Goal: Information Seeking & Learning: Find specific fact

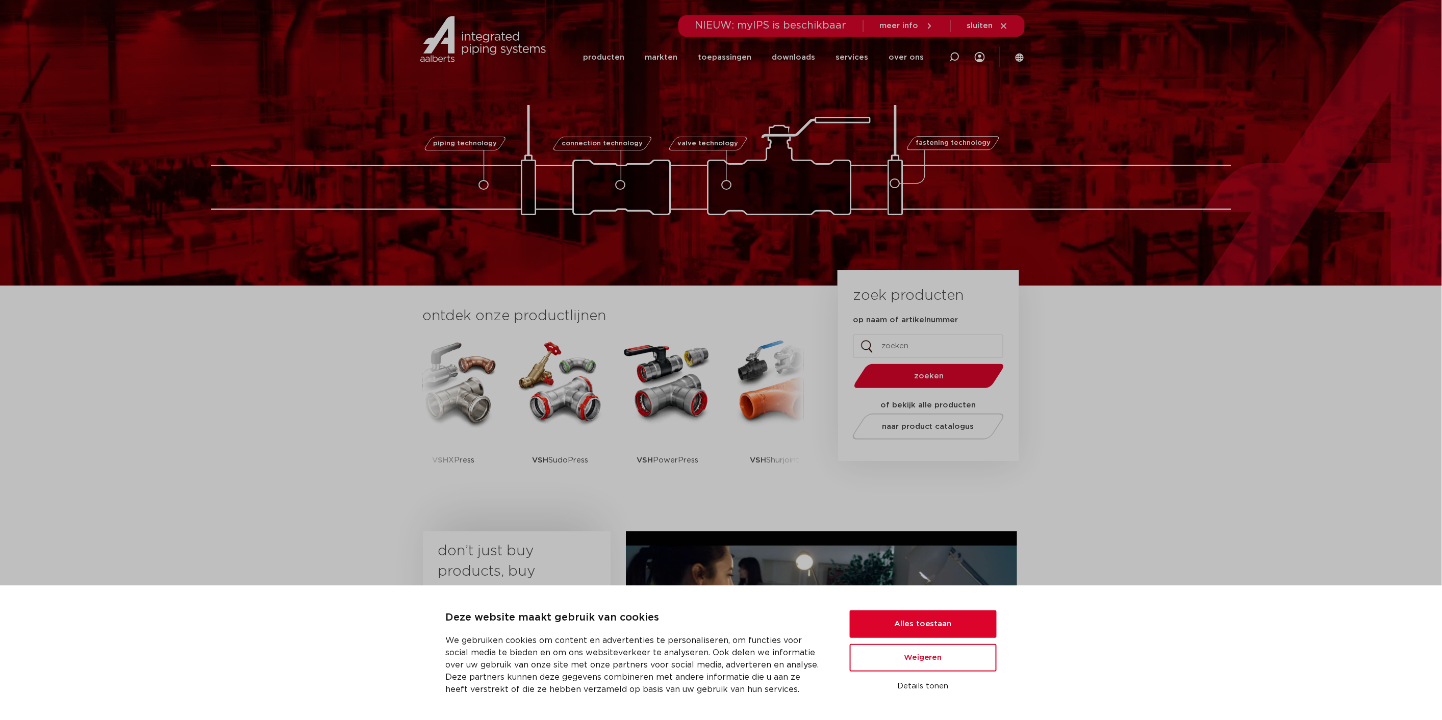
click at [803, 26] on span "NIEUW: myIPS is beschikbaar" at bounding box center [770, 25] width 151 height 10
drag, startPoint x: 824, startPoint y: 26, endPoint x: 681, endPoint y: 36, distance: 143.2
click at [681, 36] on header "Zoeken NIEUW: myIPS is beschikbaar meer info sluiten producten markten toepassi…" at bounding box center [721, 39] width 1442 height 78
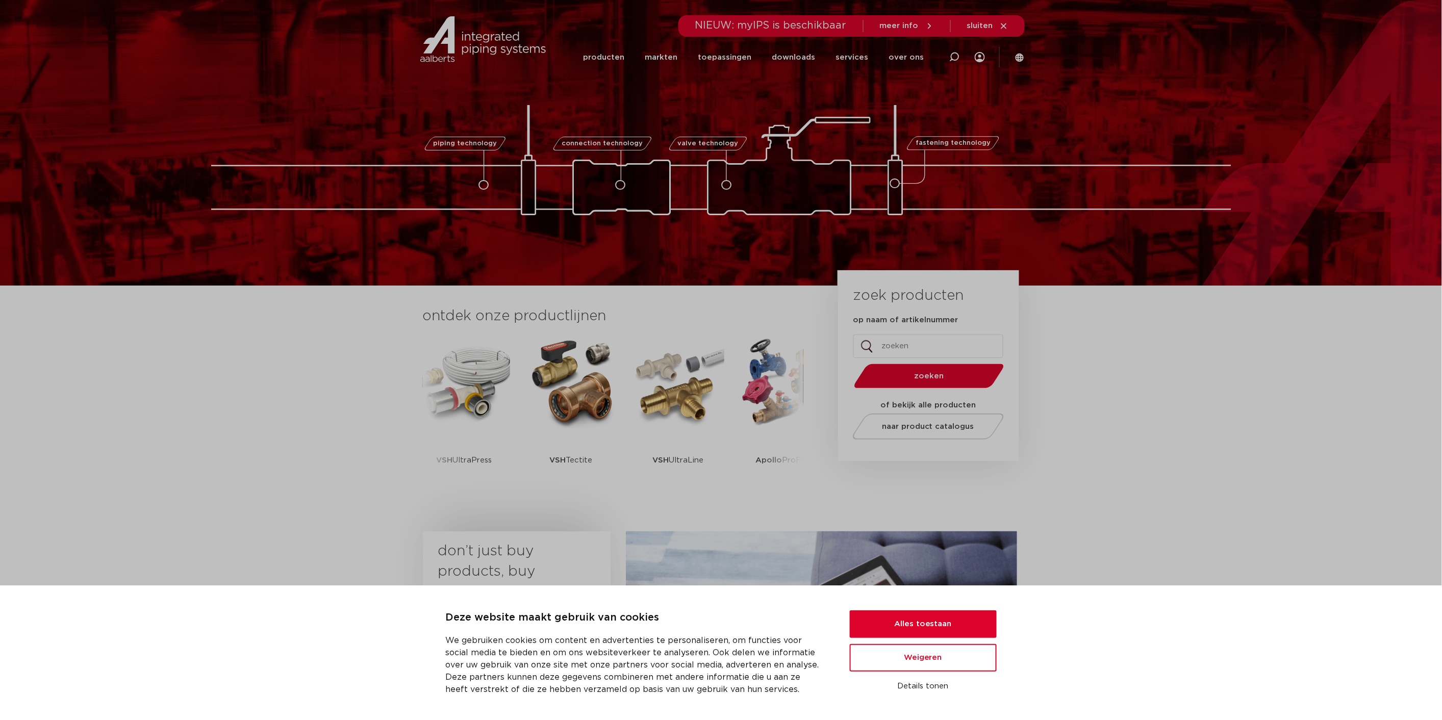
click at [913, 348] on input "op naam of artikelnummer" at bounding box center [928, 346] width 150 height 23
click at [940, 622] on button "Alles toestaan" at bounding box center [923, 624] width 147 height 28
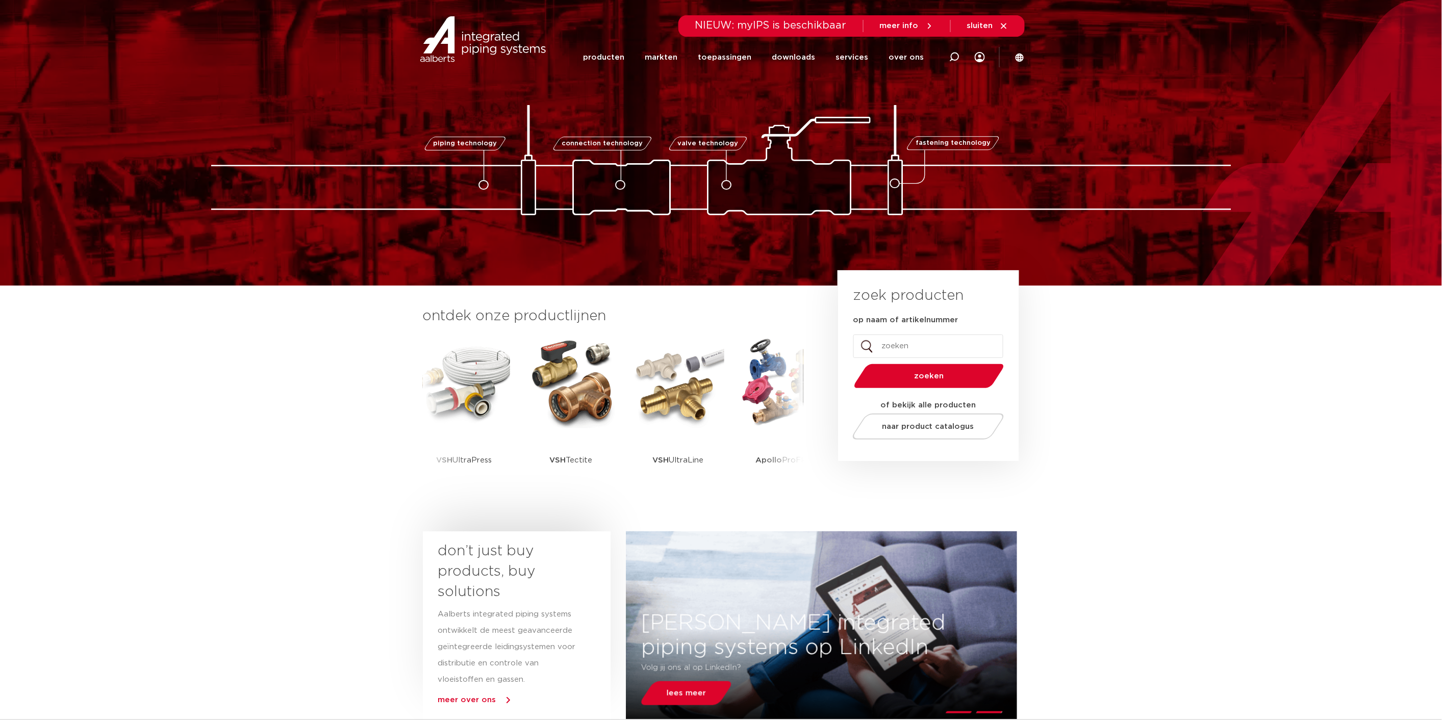
click at [914, 343] on input "op naam of artikelnummer" at bounding box center [928, 346] width 150 height 23
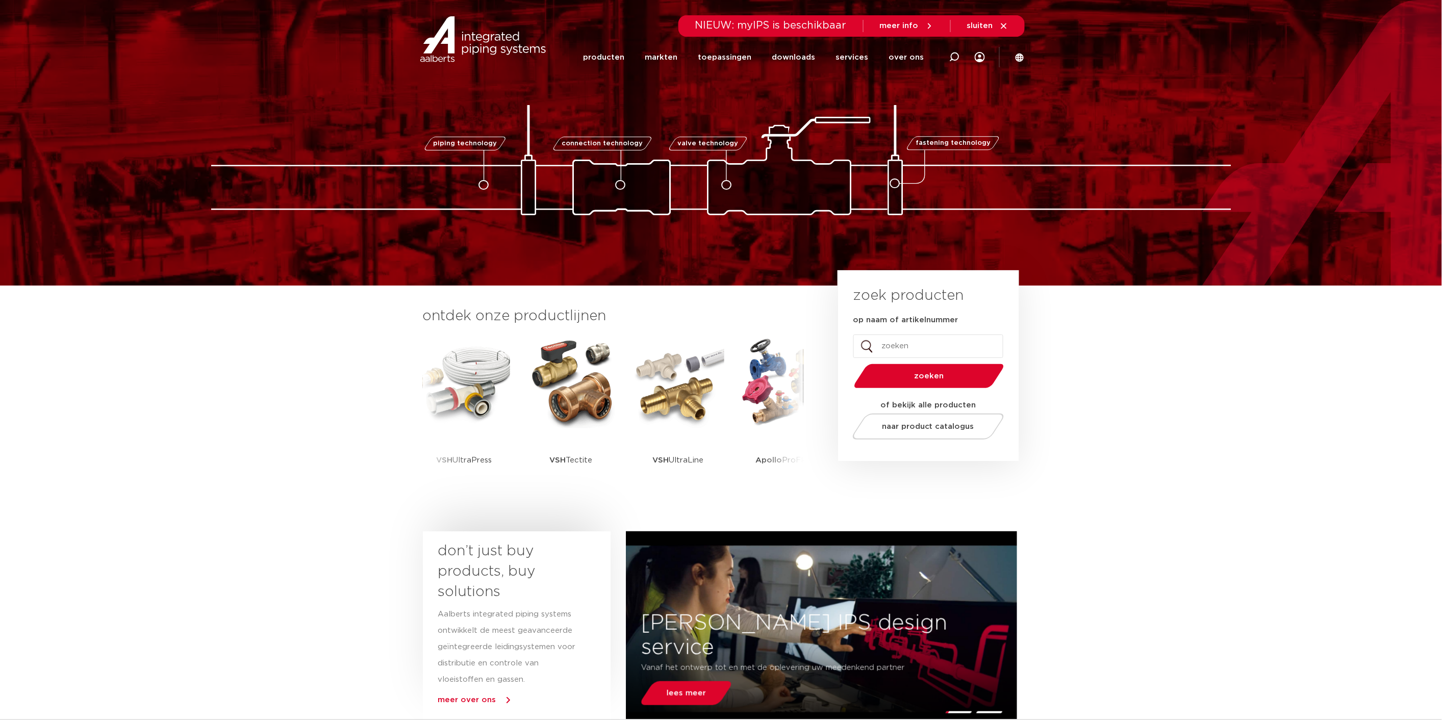
paste input "8711985097498"
type input "8711985097498"
click at [945, 373] on span "zoeken" at bounding box center [928, 376] width 97 height 8
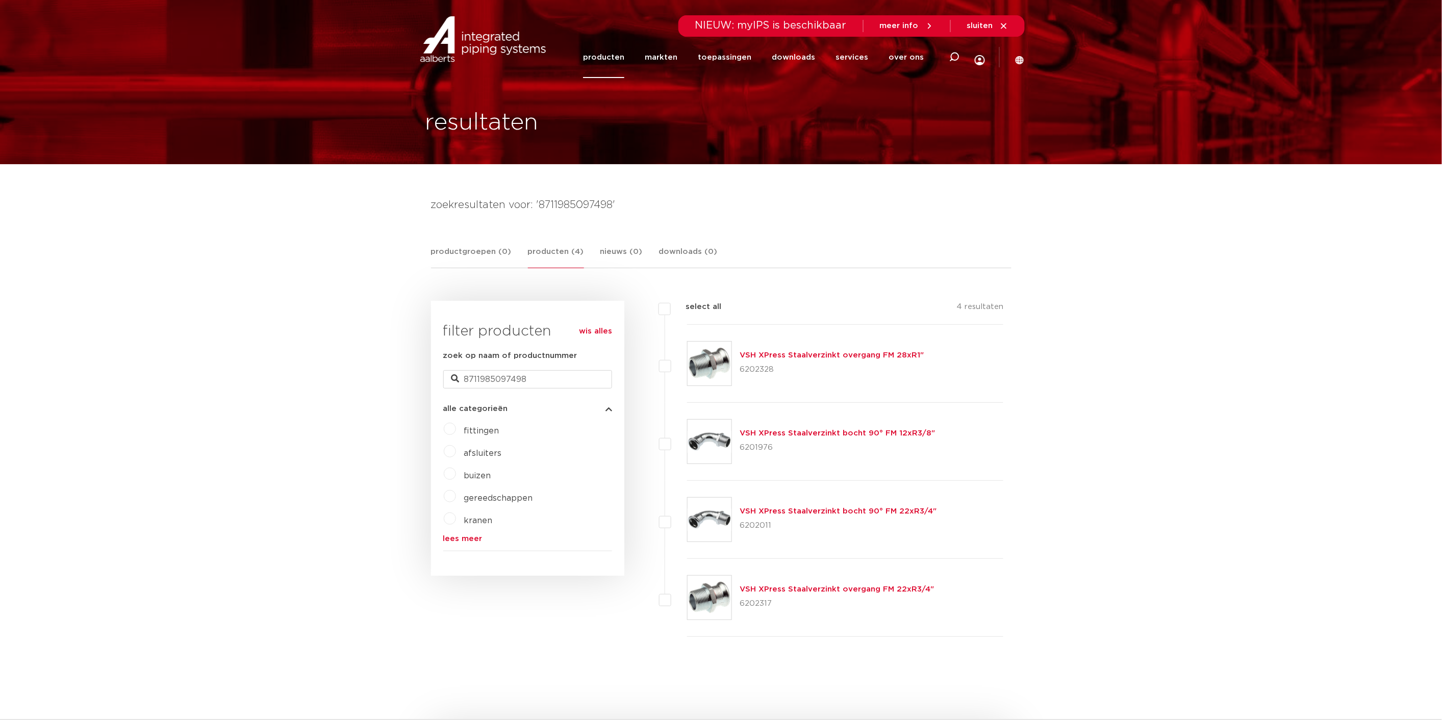
click at [726, 356] on img at bounding box center [709, 364] width 44 height 44
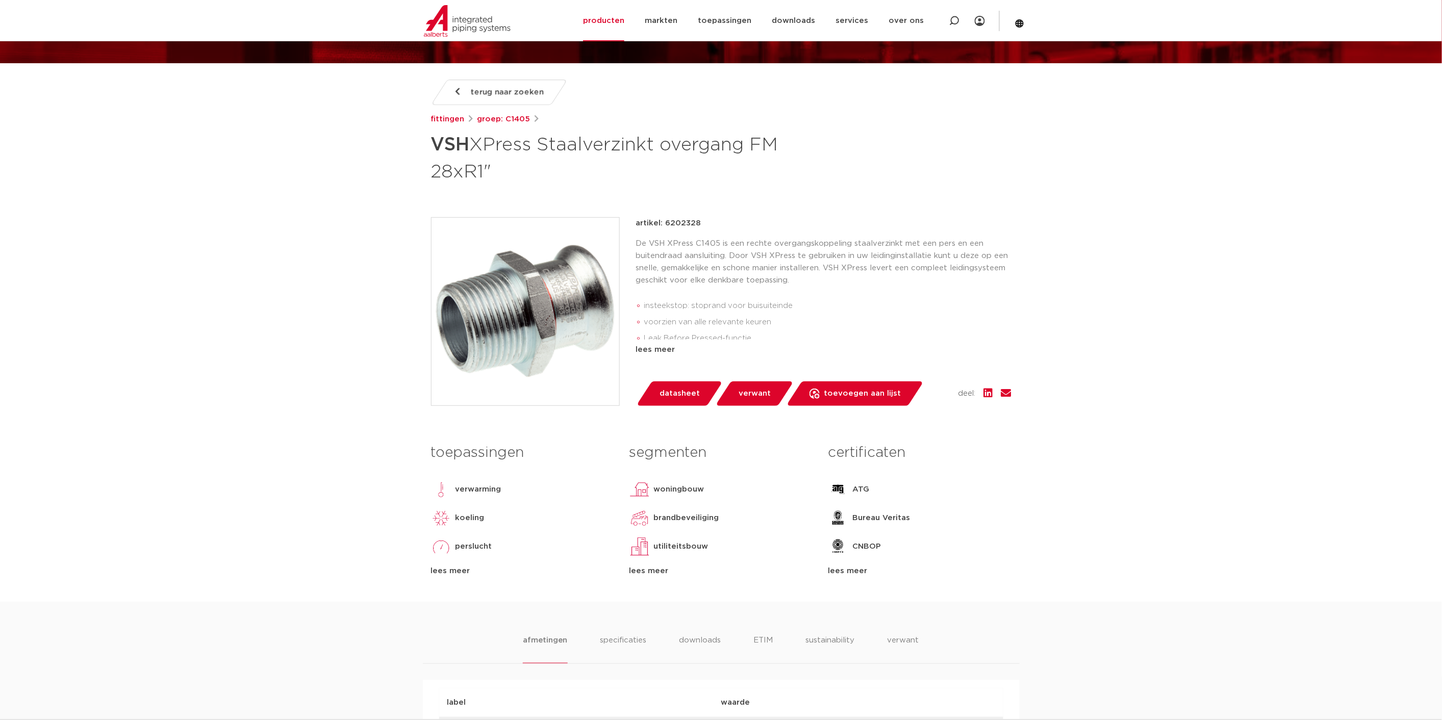
scroll to position [170, 0]
